Goal: Task Accomplishment & Management: Complete application form

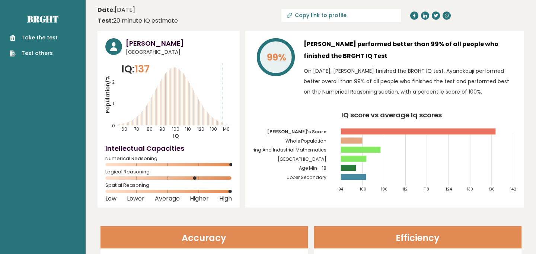
drag, startPoint x: 166, startPoint y: 65, endPoint x: 215, endPoint y: 122, distance: 74.4
click at [216, 122] on icon "Population/% IQ 0 1 2 60 70 80 90 100 110 120 130 140" at bounding box center [168, 101] width 126 height 78
click at [165, 42] on h3 "Ayanokouji Kiyotaka" at bounding box center [179, 43] width 106 height 10
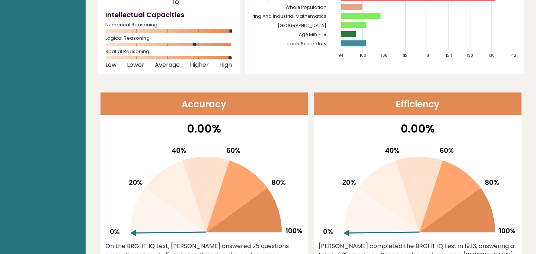
scroll to position [119, 0]
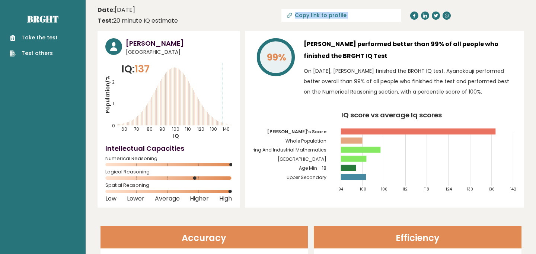
drag, startPoint x: 205, startPoint y: 36, endPoint x: 273, endPoint y: 15, distance: 71.5
click at [347, 25] on header "Date: December 09, 2022 Test: 20 minute IQ estimate Copy link to profile" at bounding box center [310, 15] width 426 height 23
click at [353, 18] on input "Copy link to profile" at bounding box center [345, 15] width 101 height 6
type input "https://brght.org/profile/ayanokouji-kiyotaka-3/?utm_source=share&utm_medium=co…"
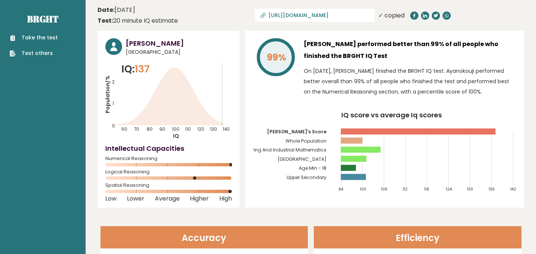
click at [240, 19] on header "Date: December 09, 2022 Test: 20 minute IQ estimate https://brght.org/profile/a…" at bounding box center [310, 15] width 426 height 23
click at [338, 18] on input "https://brght.org/profile/ayanokouji-kiyotaka-3/?utm_source=share&utm_medium=co…" at bounding box center [318, 15] width 101 height 6
click at [58, 33] on div "Take the test Test others" at bounding box center [43, 41] width 74 height 32
click at [50, 44] on ul "Take the test Test others" at bounding box center [33, 45] width 55 height 23
click at [49, 41] on link "Take the test" at bounding box center [34, 38] width 48 height 8
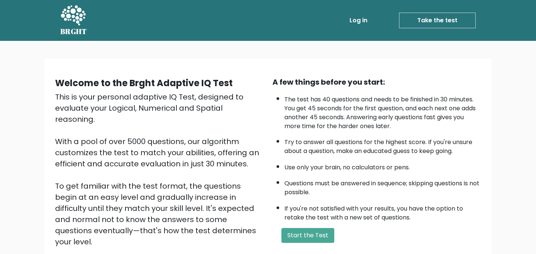
click at [360, 16] on link "Log in" at bounding box center [358, 20] width 24 height 15
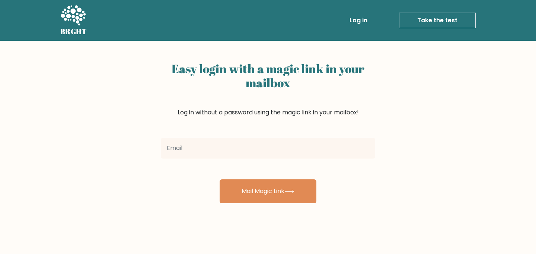
type input "redmondeousben@gmail.com"
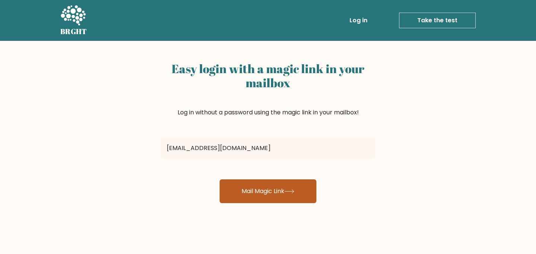
click at [270, 189] on button "Mail Magic Link" at bounding box center [267, 192] width 97 height 24
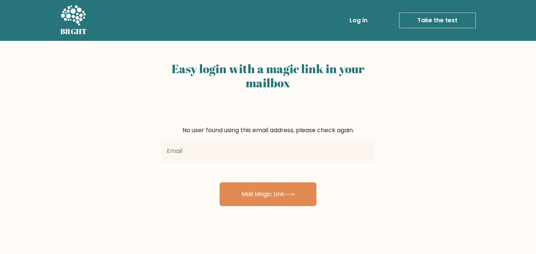
click at [269, 153] on input "email" at bounding box center [268, 151] width 214 height 21
